Goal: Check status: Check status

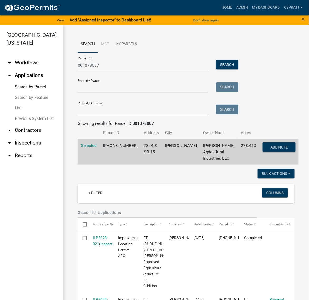
scroll to position [560, 0]
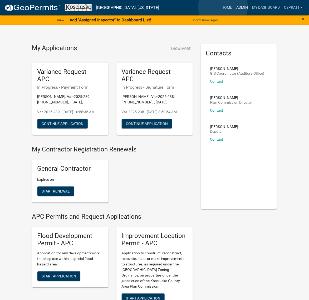
click at [234, 7] on link "Admin" at bounding box center [242, 8] width 16 height 10
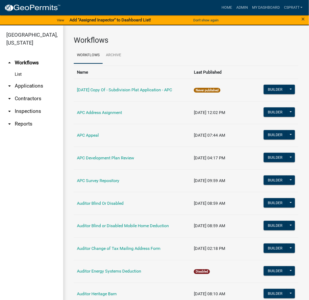
click at [30, 92] on link "arrow_drop_down Applications" at bounding box center [31, 86] width 63 height 13
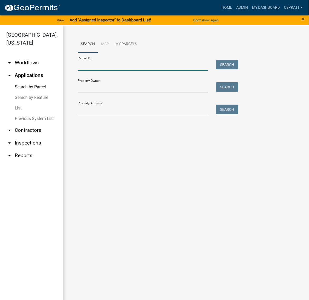
click at [95, 71] on input "Parcel ID:" at bounding box center [143, 65] width 131 height 11
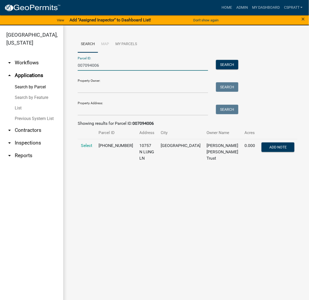
type input "007094006"
click at [88, 165] on td "Select" at bounding box center [87, 152] width 18 height 26
click at [87, 148] on span "Select" at bounding box center [86, 145] width 11 height 5
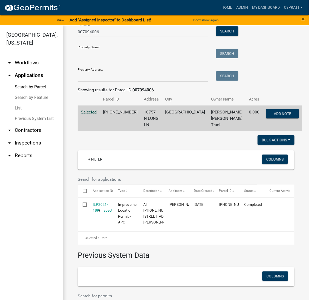
scroll to position [99, 0]
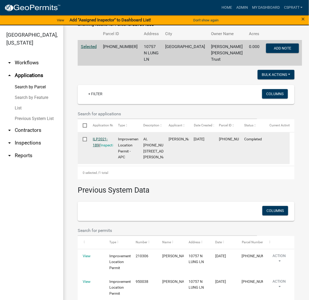
click at [102, 147] on link "ILP2021-189" at bounding box center [100, 142] width 15 height 10
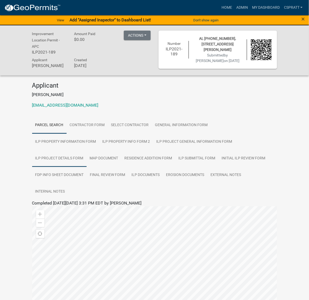
click at [87, 167] on link "ILP Project Details Form" at bounding box center [59, 158] width 55 height 17
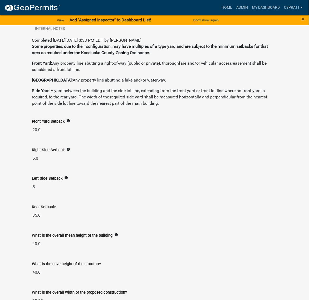
scroll to position [33, 0]
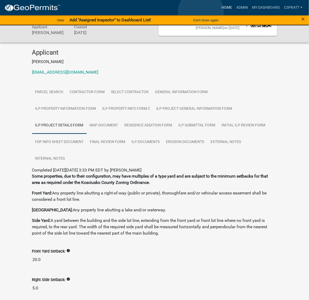
click at [220, 12] on link "Home" at bounding box center [227, 8] width 15 height 10
